Goal: Information Seeking & Learning: Learn about a topic

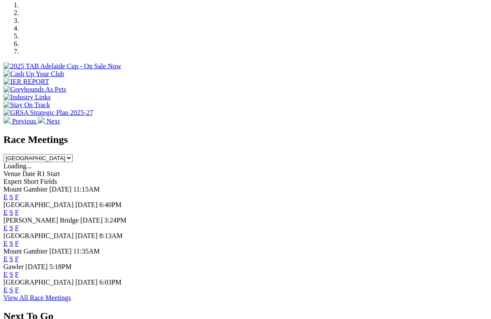
scroll to position [298, 0]
click at [19, 285] on link "F" at bounding box center [17, 289] width 4 height 7
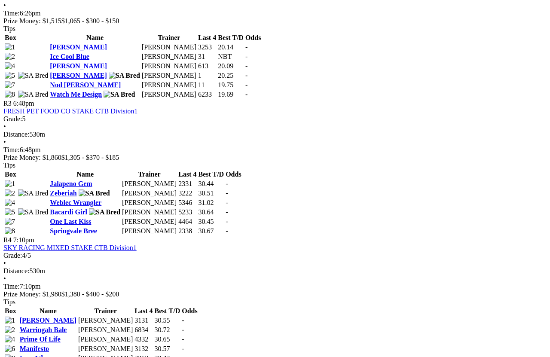
scroll to position [632, 0]
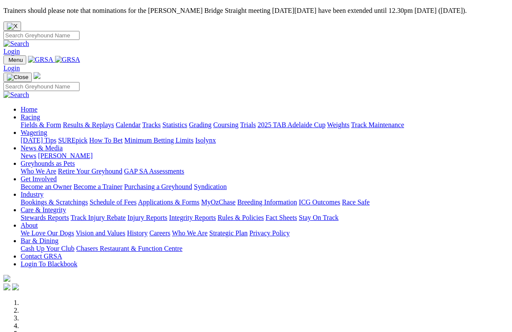
scroll to position [331, 0]
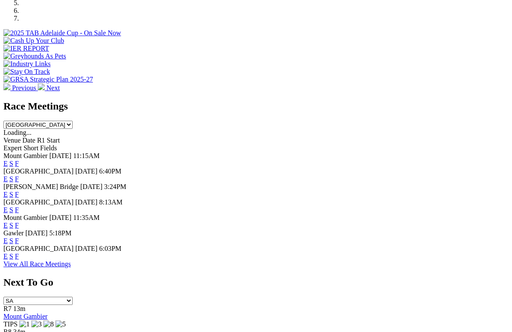
click at [19, 175] on link "F" at bounding box center [17, 178] width 4 height 7
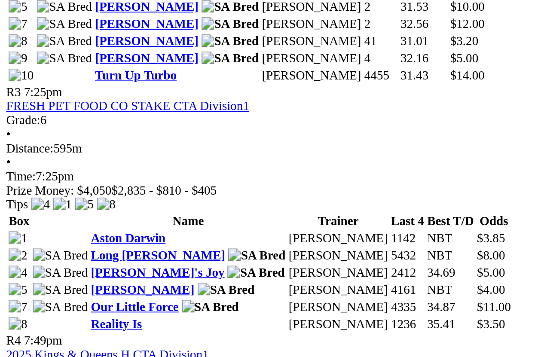
scroll to position [757, 0]
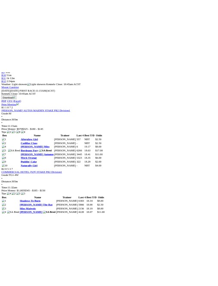
scroll to position [199, 0]
